Goal: Task Accomplishment & Management: Use online tool/utility

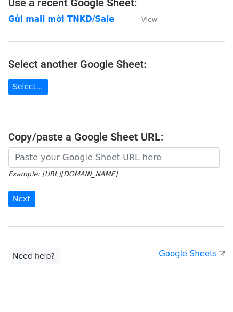
scroll to position [79, 0]
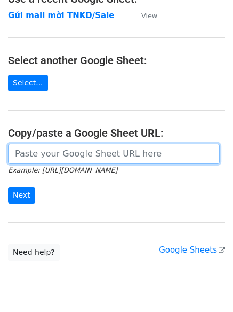
click at [51, 155] on input "url" at bounding box center [114, 154] width 212 height 20
paste input "[URL][DOMAIN_NAME][PERSON_NAME]"
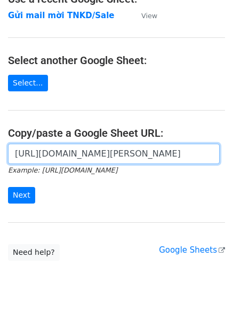
scroll to position [0, 300]
type input "[URL][DOMAIN_NAME][PERSON_NAME]"
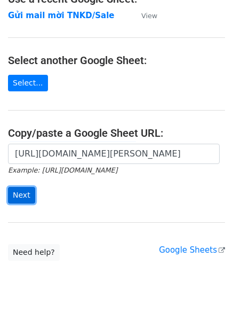
click at [27, 197] on input "Next" at bounding box center [21, 195] width 27 height 17
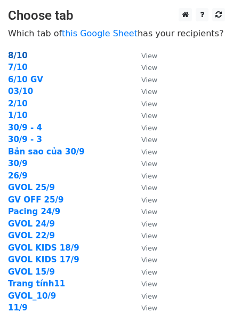
click at [12, 56] on strong "8/10" at bounding box center [18, 56] width 20 height 10
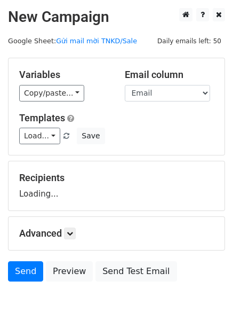
scroll to position [60, 0]
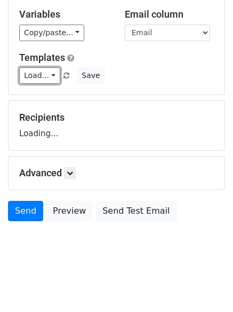
drag, startPoint x: 37, startPoint y: 77, endPoint x: 40, endPoint y: 102, distance: 24.7
click at [38, 78] on link "Load..." at bounding box center [39, 75] width 41 height 17
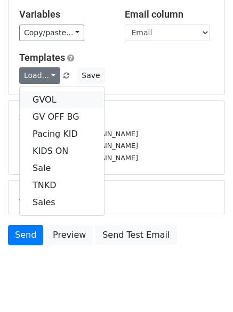
click at [40, 106] on link "GVOL" at bounding box center [62, 99] width 84 height 17
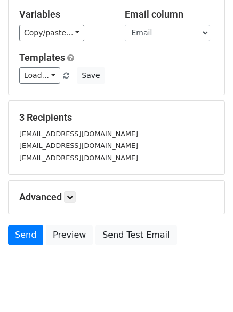
scroll to position [84, 0]
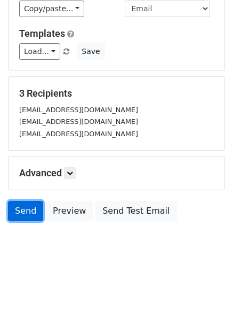
click at [36, 211] on link "Send" at bounding box center [25, 211] width 35 height 20
